Goal: Task Accomplishment & Management: Use online tool/utility

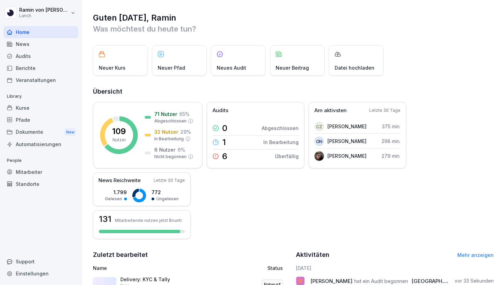
click at [33, 110] on div "Kurse" at bounding box center [40, 108] width 75 height 12
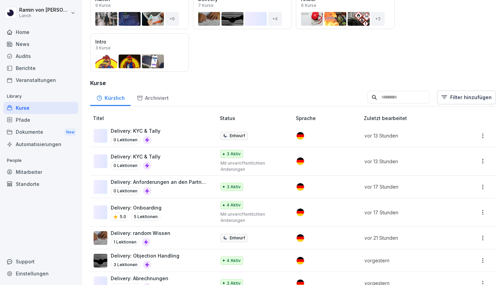
scroll to position [104, 0]
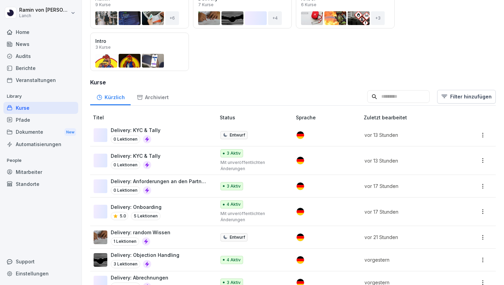
click at [172, 157] on div "Delivery: KYC & Tally 0 Lektionen" at bounding box center [151, 160] width 115 height 17
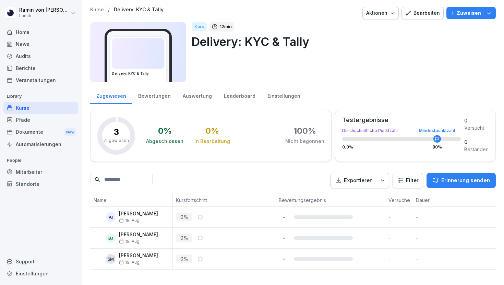
click at [422, 15] on div "Bearbeiten" at bounding box center [422, 13] width 35 height 8
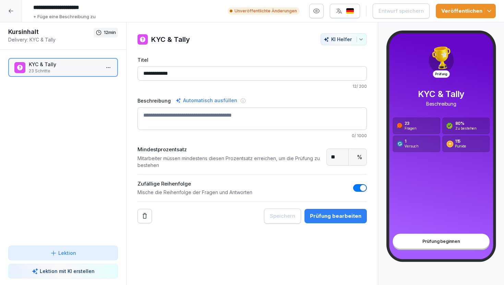
click at [12, 8] on div at bounding box center [11, 11] width 22 height 22
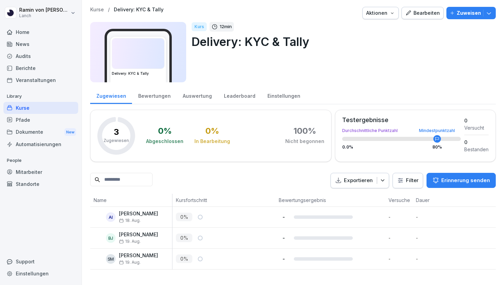
click at [100, 8] on p "Kurse" at bounding box center [97, 10] width 14 height 6
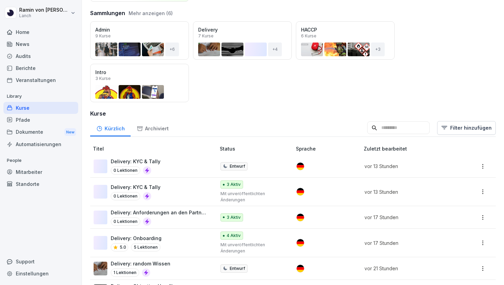
scroll to position [77, 0]
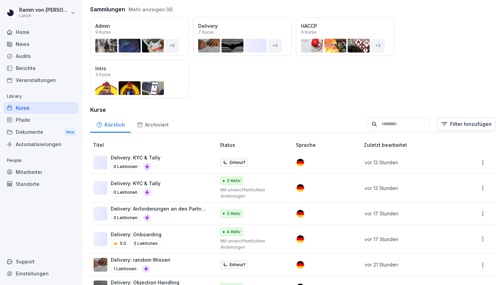
click at [169, 235] on div "Delivery: Onboarding 5.0 5 Lektionen" at bounding box center [151, 239] width 115 height 17
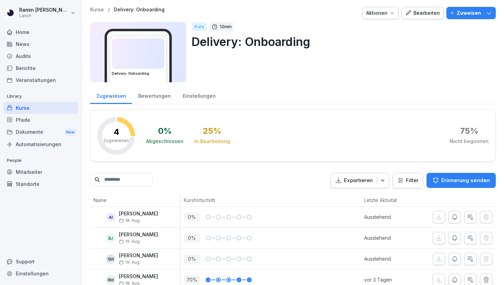
click at [427, 13] on div "Bearbeiten" at bounding box center [422, 13] width 35 height 8
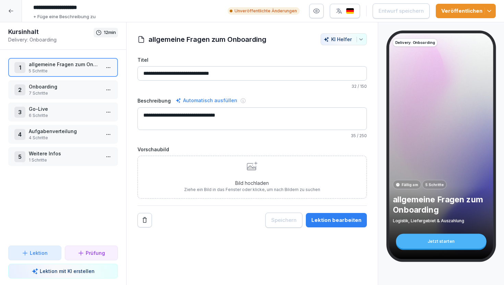
click at [459, 10] on div "Veröffentlichen" at bounding box center [465, 11] width 49 height 8
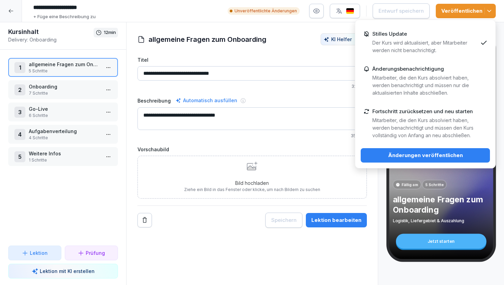
click at [424, 156] on div "Änderungen veröffentlichen" at bounding box center [425, 156] width 118 height 8
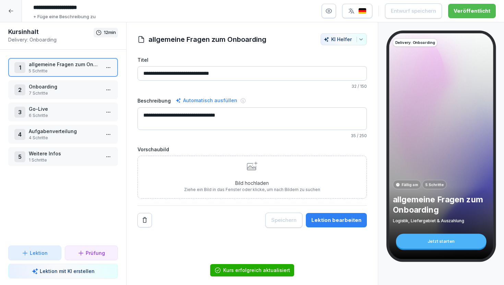
click at [10, 11] on icon at bounding box center [11, 11] width 4 height 4
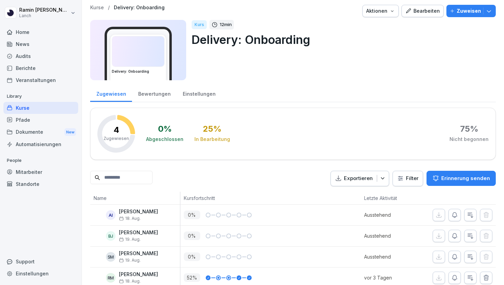
scroll to position [2, 0]
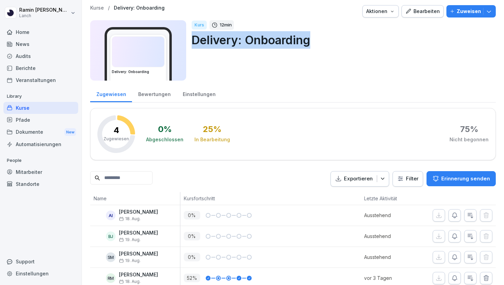
drag, startPoint x: 192, startPoint y: 40, endPoint x: 312, endPoint y: 42, distance: 120.4
click at [312, 42] on p "Delivery: Onboarding" at bounding box center [341, 39] width 299 height 17
copy p "Delivery: Onboarding"
click at [29, 122] on div "Pfade" at bounding box center [40, 120] width 75 height 12
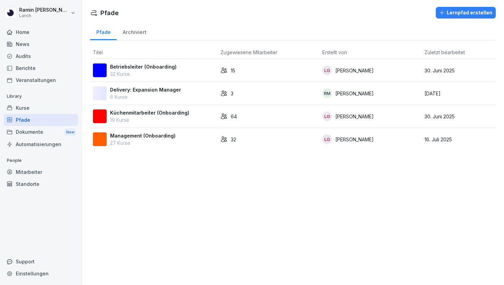
click at [180, 92] on div "Delivery: Expansion Manager 6 Kurse" at bounding box center [154, 93] width 122 height 14
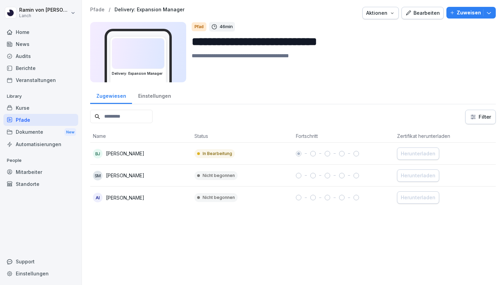
click at [421, 7] on button "Bearbeiten" at bounding box center [423, 13] width 42 height 12
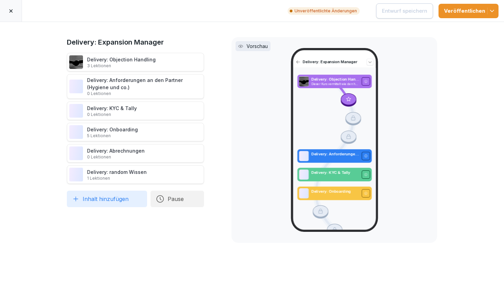
click at [7, 8] on div at bounding box center [11, 11] width 22 height 22
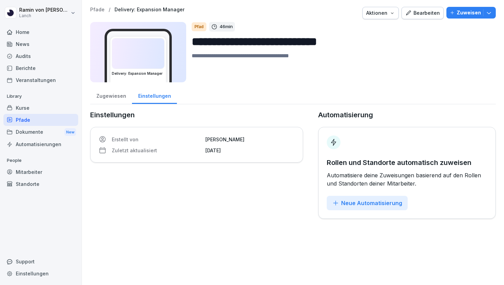
click at [25, 109] on div "Kurse" at bounding box center [40, 108] width 75 height 12
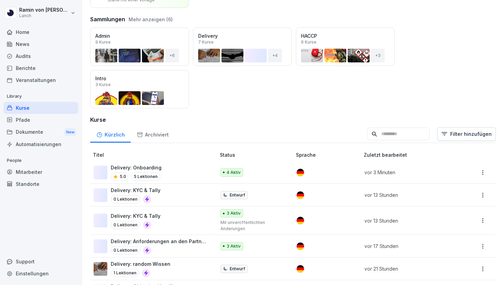
scroll to position [68, 0]
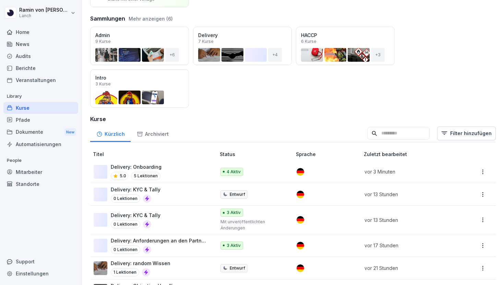
click at [170, 170] on div "Delivery: Onboarding 5.0 5 Lektionen" at bounding box center [151, 171] width 115 height 17
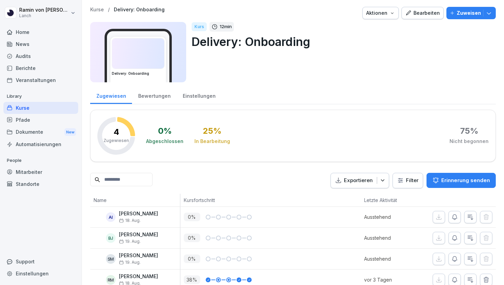
click at [428, 13] on div "Bearbeiten" at bounding box center [422, 13] width 35 height 8
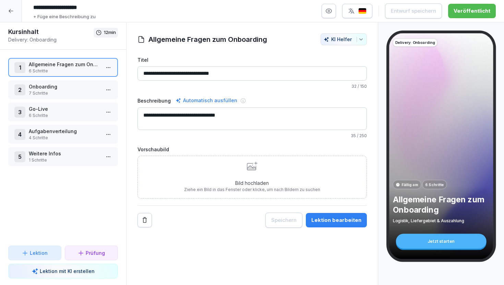
click at [65, 88] on p "Onboarding" at bounding box center [64, 86] width 71 height 7
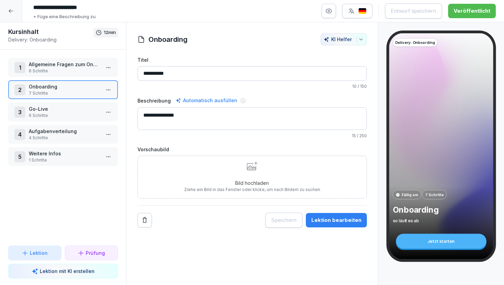
click at [70, 107] on p "Go-Live" at bounding box center [64, 108] width 71 height 7
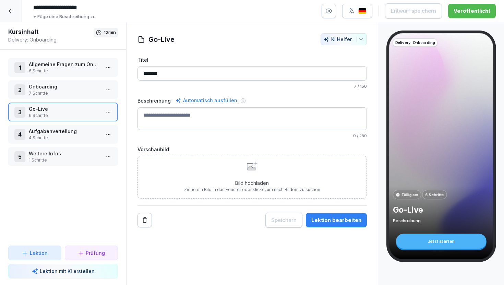
click at [69, 139] on p "4 Schritte" at bounding box center [64, 138] width 71 height 6
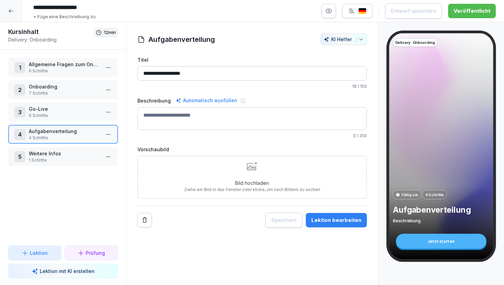
click at [70, 162] on p "1 Schritte" at bounding box center [64, 160] width 71 height 6
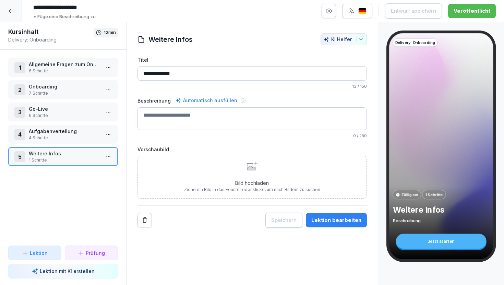
click at [13, 10] on icon at bounding box center [10, 10] width 5 height 5
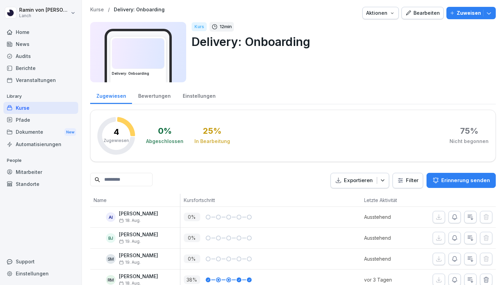
click at [94, 8] on p "Kurse" at bounding box center [97, 10] width 14 height 6
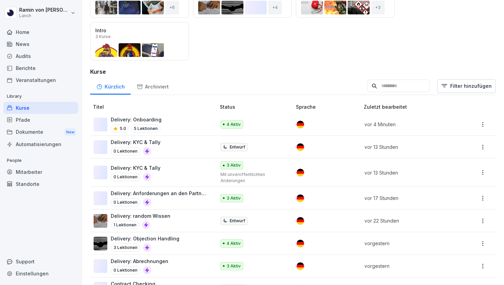
scroll to position [121, 0]
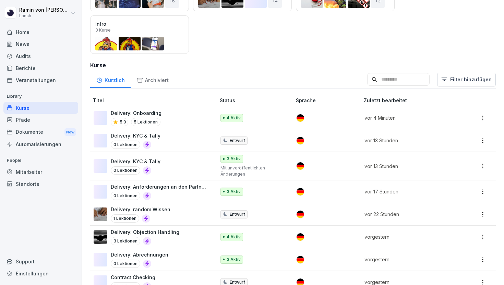
click at [173, 235] on div "Delivery: Objection Handling 3 Lektionen" at bounding box center [145, 236] width 69 height 17
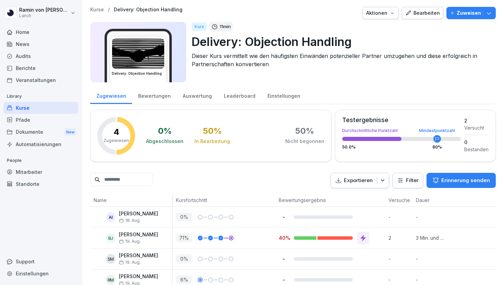
click at [421, 16] on div "Bearbeiten" at bounding box center [422, 13] width 35 height 8
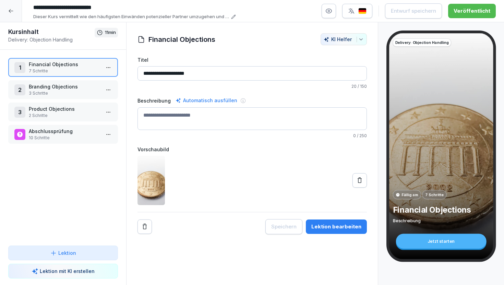
click at [11, 9] on icon at bounding box center [10, 10] width 5 height 5
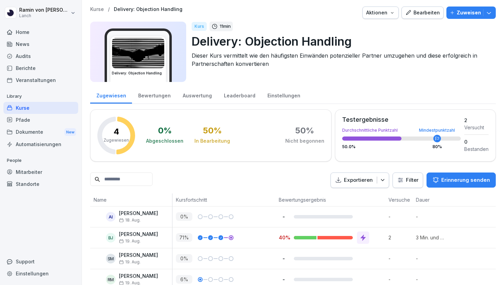
scroll to position [12, 0]
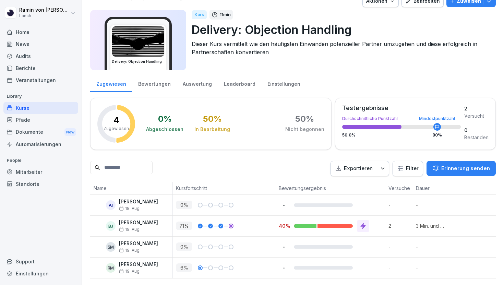
click at [431, 2] on div "Bearbeiten" at bounding box center [422, 1] width 35 height 8
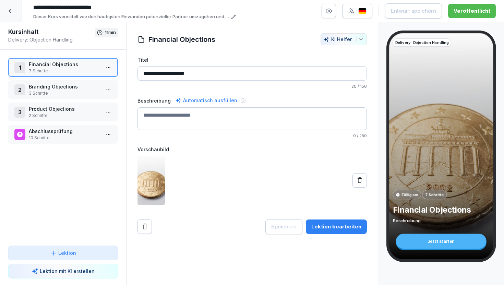
click at [61, 132] on p "Abschlussprüfung" at bounding box center [64, 131] width 71 height 7
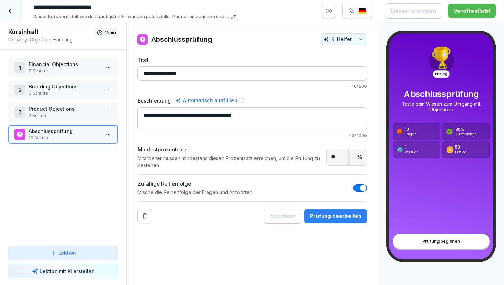
click at [322, 215] on div "Prüfung bearbeiten" at bounding box center [335, 216] width 51 height 8
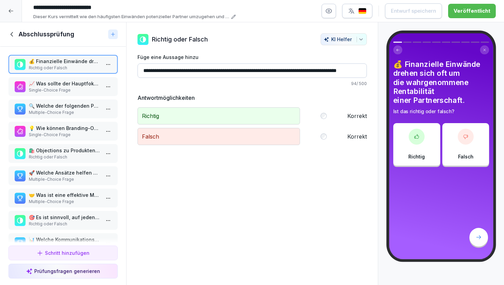
click at [70, 90] on p "Single-Choice Frage" at bounding box center [64, 90] width 71 height 6
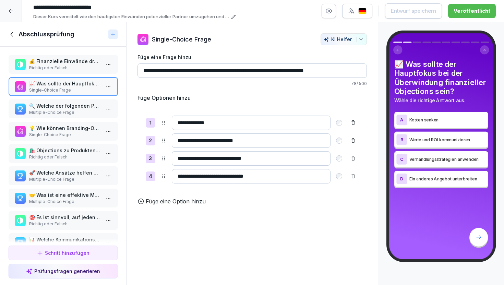
click at [71, 112] on p "Multiple-Choice Frage" at bounding box center [64, 112] width 71 height 6
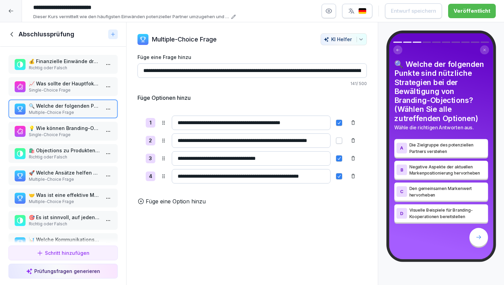
scroll to position [40, 0]
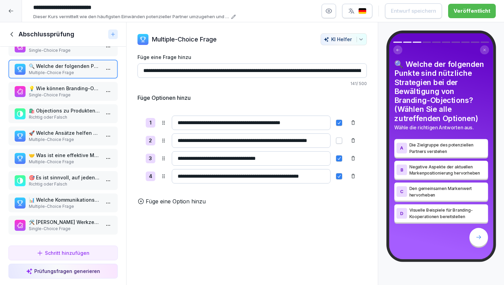
click at [81, 229] on p "Single-Choice Frage" at bounding box center [64, 229] width 71 height 6
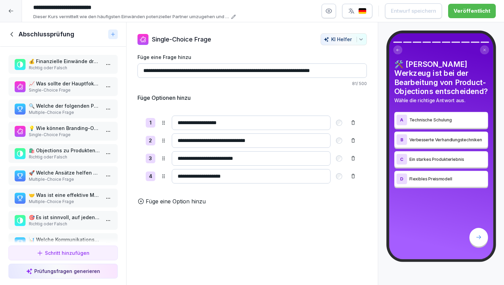
click at [76, 70] on p "Richtig oder Falsch" at bounding box center [64, 68] width 71 height 6
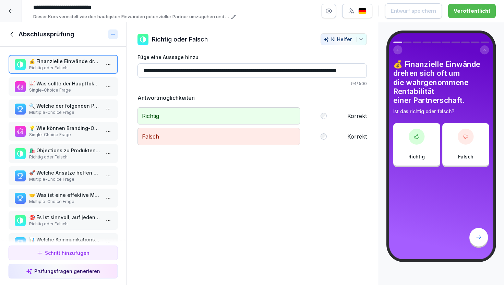
click at [76, 91] on p "Single-Choice Frage" at bounding box center [64, 90] width 71 height 6
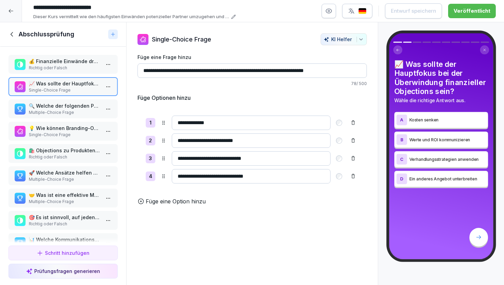
click at [63, 61] on p "💰 Finanzielle Einwände drehen sich oft um die wahrgenommene Rentabilität einer …" at bounding box center [64, 61] width 71 height 7
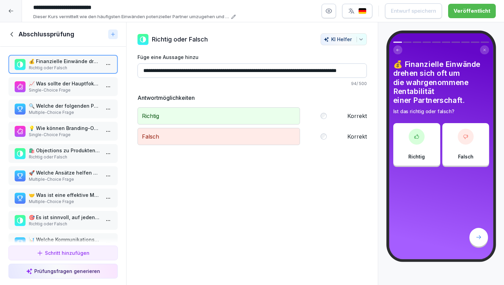
click at [62, 86] on p "📈 Was sollte der Hauptfokus bei der Überwindung finanzieller Objections sein?" at bounding box center [64, 83] width 71 height 7
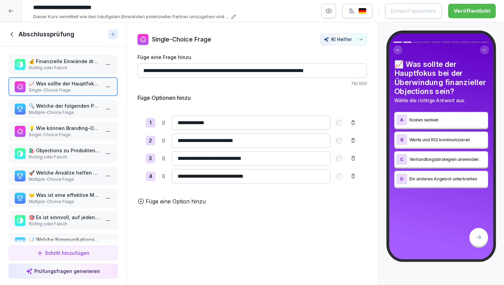
click at [69, 108] on p "🔍 Welche der folgenden Punkte sind nützliche Strategien bei der Bewältigung von…" at bounding box center [64, 105] width 71 height 7
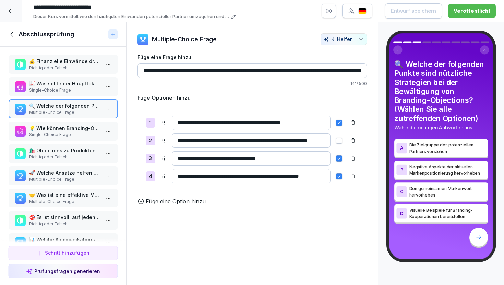
click at [74, 94] on div "📈 Was sollte der Hauptfokus bei der Überwindung finanzieller Objections sein? S…" at bounding box center [63, 86] width 110 height 19
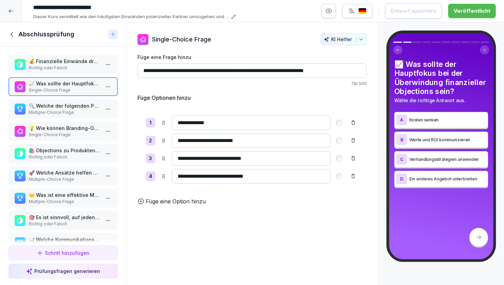
click at [76, 113] on p "Multiple-Choice Frage" at bounding box center [64, 112] width 71 height 6
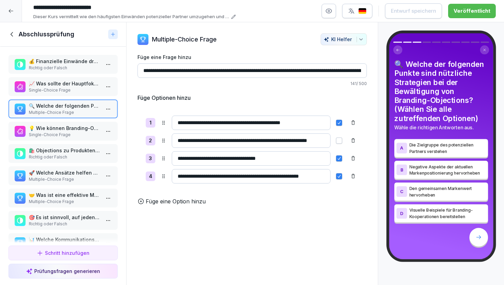
click at [78, 134] on p "Single-Choice Frage" at bounding box center [64, 135] width 71 height 6
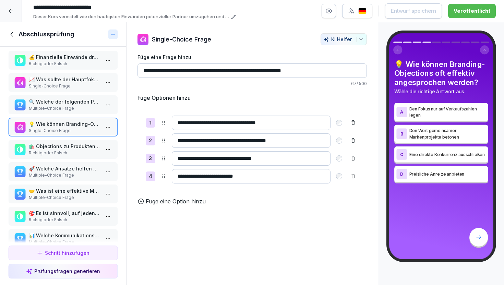
scroll to position [5, 0]
click at [77, 148] on p "🛍️ Objections zu Produkten resultieren häufig aus mangelndem Verständnis oder V…" at bounding box center [64, 145] width 71 height 7
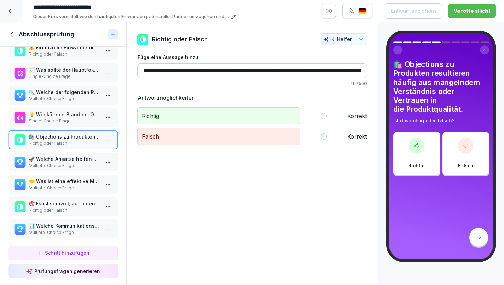
scroll to position [16, 0]
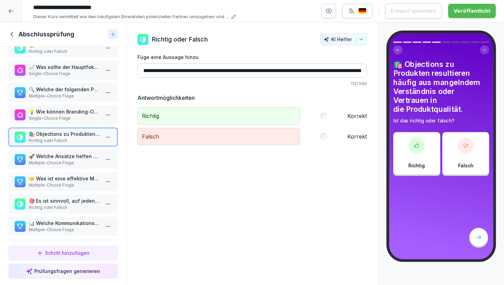
click at [78, 159] on p "🚀 Welche Ansätze helfen bei der Überwindung von Produkteinwänden?" at bounding box center [64, 156] width 71 height 7
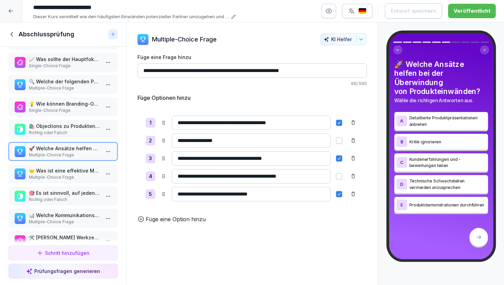
scroll to position [28, 0]
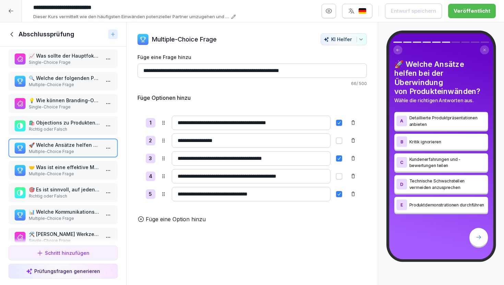
click at [77, 177] on p "Multiple-Choice Frage" at bounding box center [64, 174] width 71 height 6
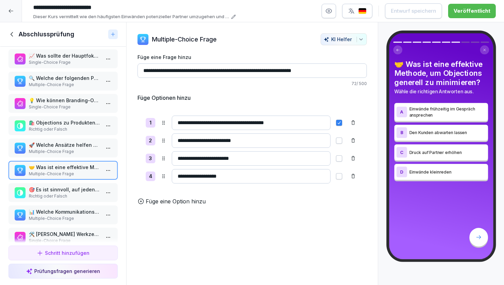
scroll to position [40, 0]
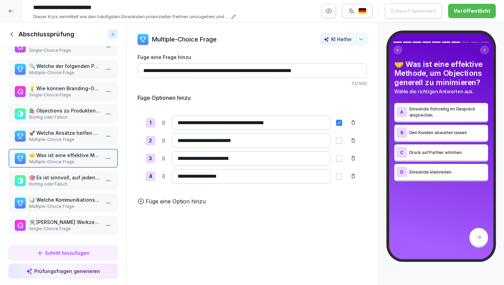
click at [80, 184] on p "Richtig oder Falsch" at bounding box center [64, 184] width 71 height 6
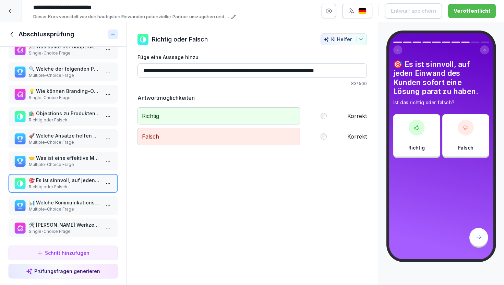
scroll to position [40, 0]
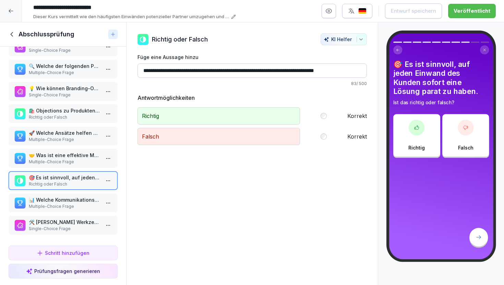
click at [80, 204] on p "Multiple-Choice Frage" at bounding box center [64, 206] width 71 height 6
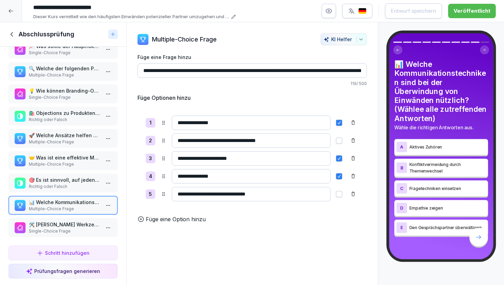
scroll to position [40, 0]
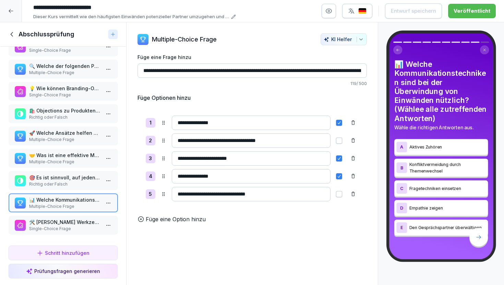
click at [81, 226] on p "Single-Choice Frage" at bounding box center [64, 229] width 71 height 6
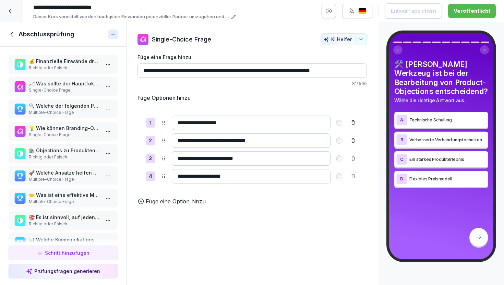
click at [67, 84] on p "📈 Was sollte der Hauptfokus bei der Überwindung finanzieller Objections sein?" at bounding box center [64, 83] width 71 height 7
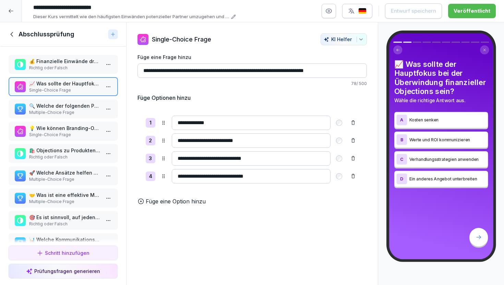
click at [77, 65] on p "Richtig oder Falsch" at bounding box center [64, 68] width 71 height 6
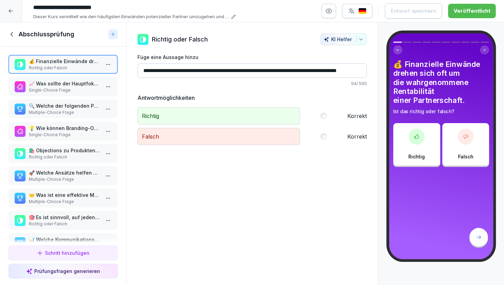
click at [77, 85] on p "📈 Was sollte der Hauptfokus bei der Überwindung finanzieller Objections sein?" at bounding box center [64, 83] width 71 height 7
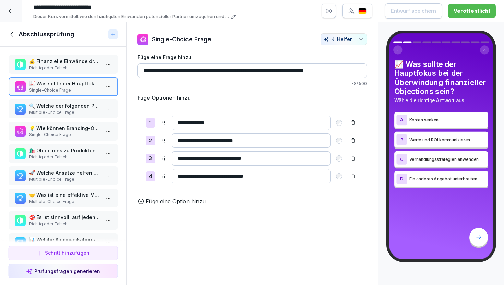
click at [70, 114] on p "Multiple-Choice Frage" at bounding box center [64, 112] width 71 height 6
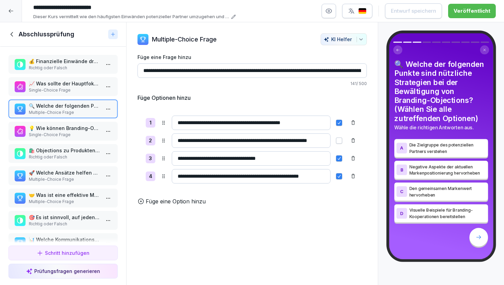
click at [71, 129] on p "💡 Wie können Branding-Objections oft effektiv angesprochen werden?" at bounding box center [64, 127] width 71 height 7
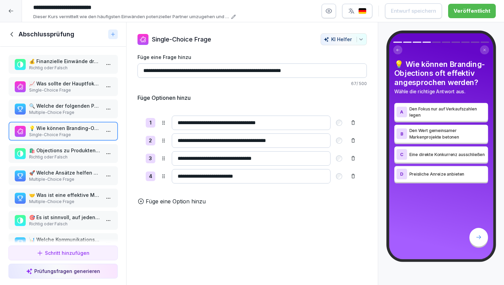
click at [74, 149] on p "🛍️ Objections zu Produkten resultieren häufig aus mangelndem Verständnis oder V…" at bounding box center [64, 150] width 71 height 7
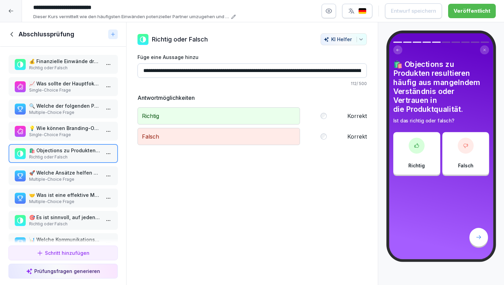
click at [76, 173] on p "🚀 Welche Ansätze helfen bei der Überwindung von Produkteinwänden?" at bounding box center [64, 172] width 71 height 7
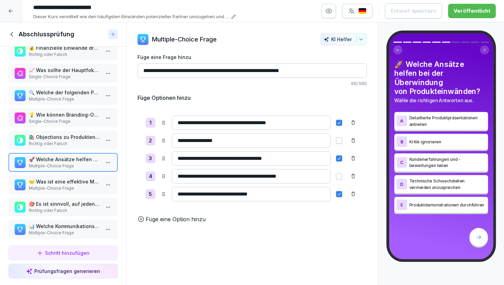
scroll to position [14, 0]
click at [75, 186] on p "Multiple-Choice Frage" at bounding box center [64, 188] width 71 height 6
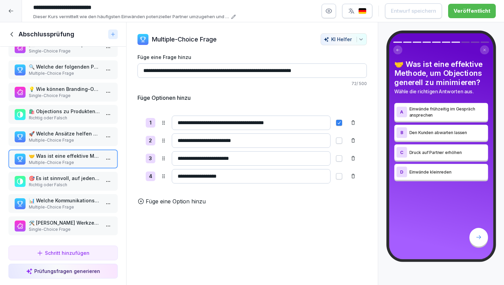
scroll to position [40, 0]
click at [70, 178] on p "🎯 Es ist sinnvoll, auf jeden Einwand des Kunden sofort eine Lösung parat zu hab…" at bounding box center [64, 177] width 71 height 7
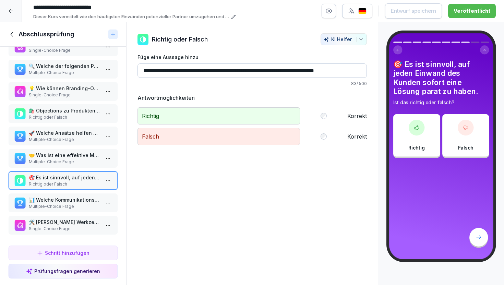
click at [63, 205] on p "Multiple-Choice Frage" at bounding box center [64, 206] width 71 height 6
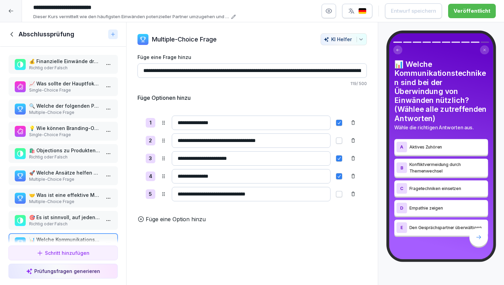
click at [74, 87] on p "📈 Was sollte der Hauptfokus bei der Überwindung finanzieller Objections sein?" at bounding box center [64, 83] width 71 height 7
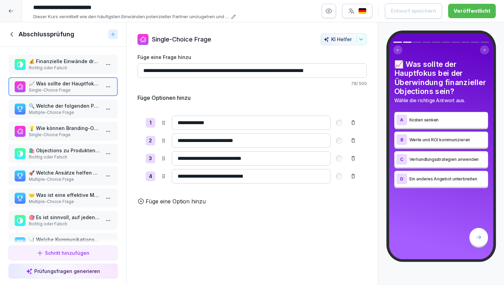
click at [73, 107] on p "🔍 Welche der folgenden Punkte sind nützliche Strategien bei der Bewältigung von…" at bounding box center [64, 105] width 71 height 7
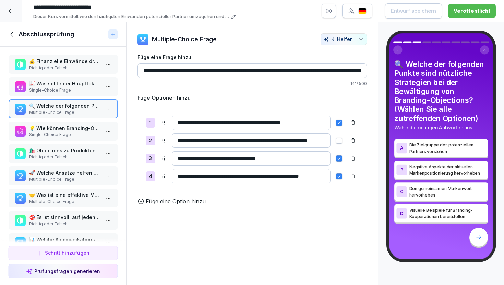
click at [79, 62] on p "💰 Finanzielle Einwände drehen sich oft um die wahrgenommene Rentabilität einer …" at bounding box center [64, 61] width 71 height 7
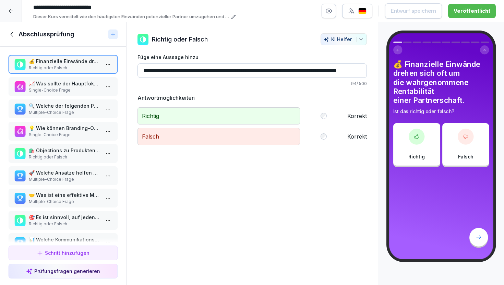
click at [77, 82] on p "📈 Was sollte der Hauptfokus bei der Überwindung finanzieller Objections sein?" at bounding box center [64, 83] width 71 height 7
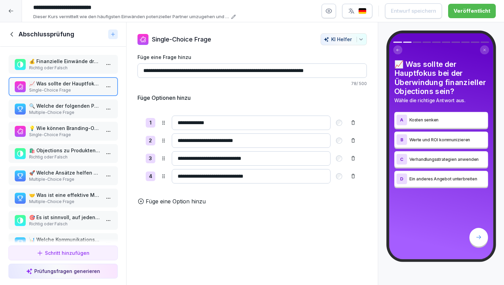
click at [77, 111] on p "Multiple-Choice Frage" at bounding box center [64, 112] width 71 height 6
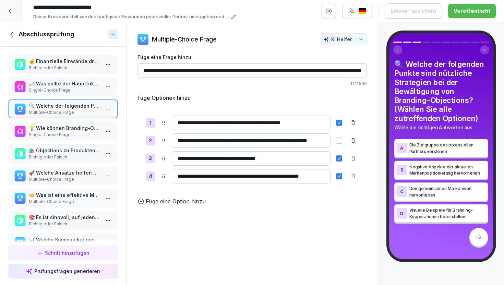
click at [76, 131] on p "💡 Wie können Branding-Objections oft effektiv angesprochen werden?" at bounding box center [64, 127] width 71 height 7
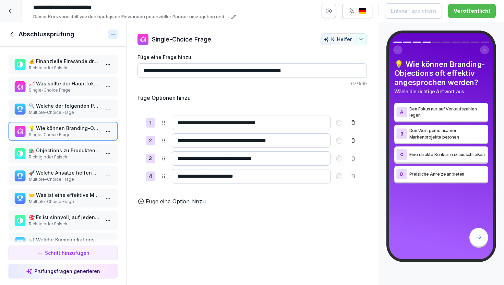
click at [73, 150] on p "🛍️ Objections zu Produkten resultieren häufig aus mangelndem Verständnis oder V…" at bounding box center [64, 150] width 71 height 7
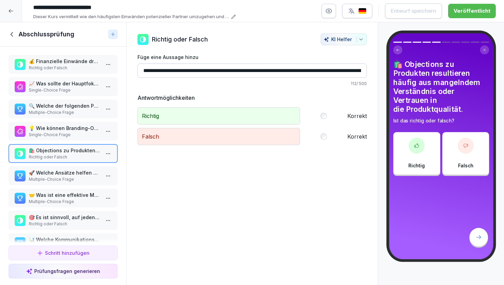
click at [75, 169] on p "🚀 Welche Ansätze helfen bei der Überwindung von Produkteinwänden?" at bounding box center [64, 172] width 71 height 7
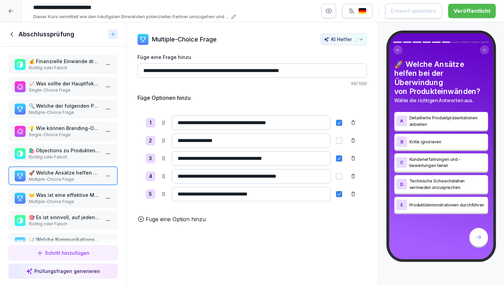
scroll to position [15, 0]
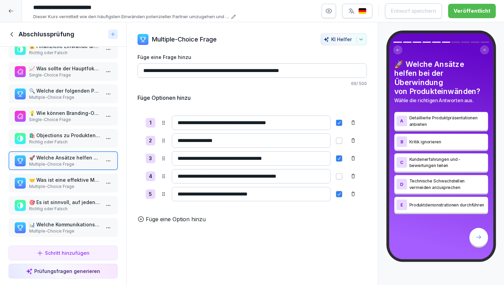
click at [76, 180] on p "🤝 Was ist eine effektive Methode, um Objections generell zu minimieren?" at bounding box center [64, 179] width 71 height 7
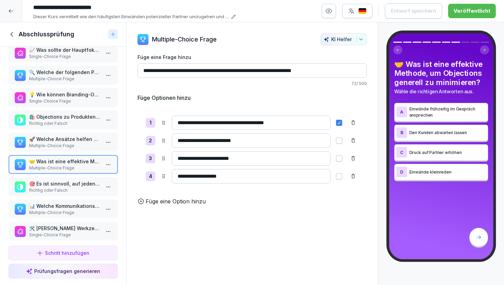
click at [77, 189] on p "Richtig oder Falsch" at bounding box center [64, 190] width 71 height 6
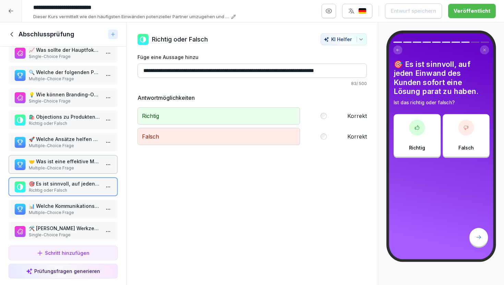
scroll to position [40, 0]
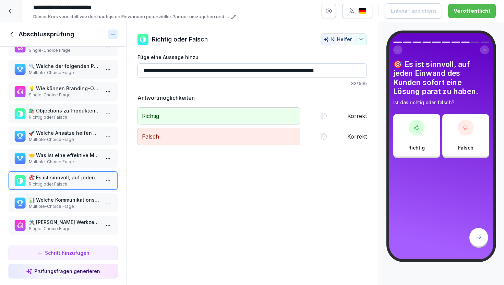
click at [80, 201] on p "📊 Welche Kommunikationstechniken sind bei der Überwindung von Einwänden nützlic…" at bounding box center [64, 199] width 71 height 7
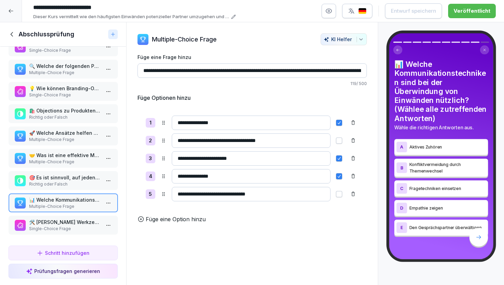
click at [79, 230] on p "Single-Choice Frage" at bounding box center [64, 229] width 71 height 6
